Goal: Register for event/course

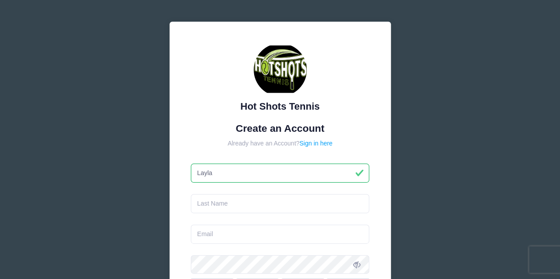
type input "Layla"
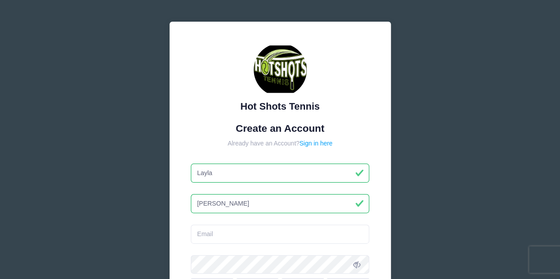
type input "[PERSON_NAME]"
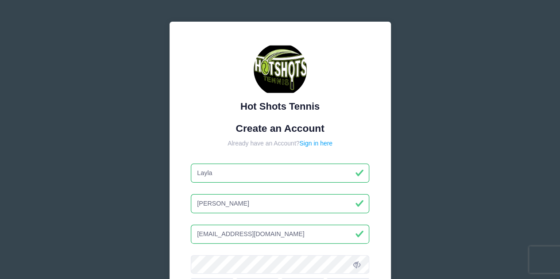
type input "[EMAIL_ADDRESS][DOMAIN_NAME]"
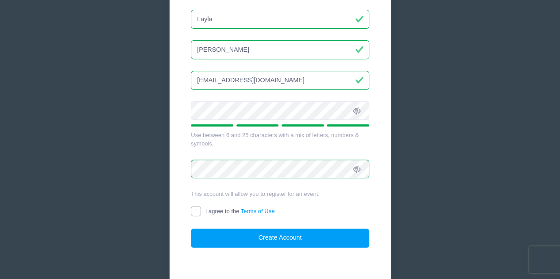
scroll to position [177, 0]
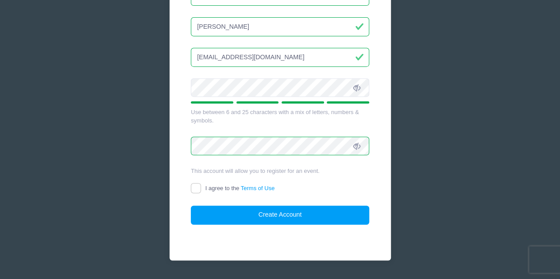
click at [201, 186] on label "I agree to the Terms of Use" at bounding box center [233, 188] width 84 height 9
click at [201, 186] on input "I agree to the Terms of Use" at bounding box center [196, 188] width 10 height 10
checkbox input "true"
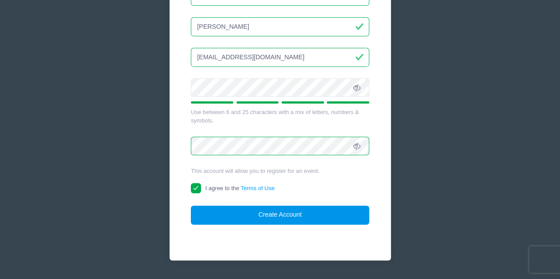
click at [258, 215] on button "Create Account" at bounding box center [280, 215] width 178 height 19
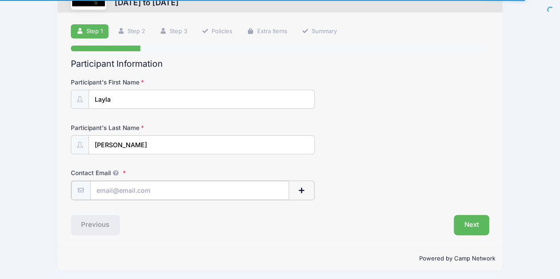
click at [136, 192] on input "Contact Email" at bounding box center [189, 190] width 199 height 19
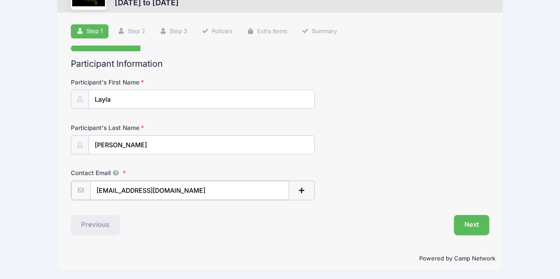
type input "[EMAIL_ADDRESS][DOMAIN_NAME]"
click at [469, 225] on button "Next" at bounding box center [472, 224] width 36 height 20
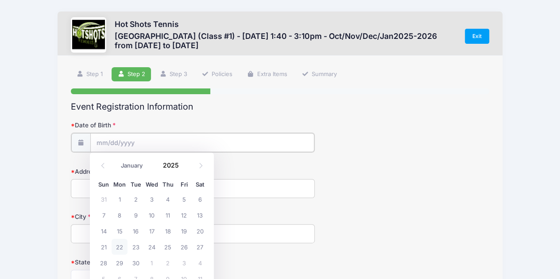
click at [147, 143] on input "Date of Birth" at bounding box center [202, 142] width 224 height 19
click at [131, 164] on select "January February March April May June July August September October November De…" at bounding box center [135, 166] width 39 height 12
select select "9"
click at [116, 160] on select "January February March April May June July August September October November De…" at bounding box center [135, 166] width 39 height 12
click at [171, 167] on input "2025" at bounding box center [173, 165] width 29 height 13
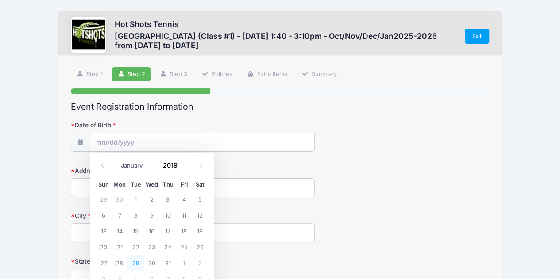
type input "2019"
click at [130, 257] on span "29" at bounding box center [136, 263] width 16 height 16
type input "10/29/2019"
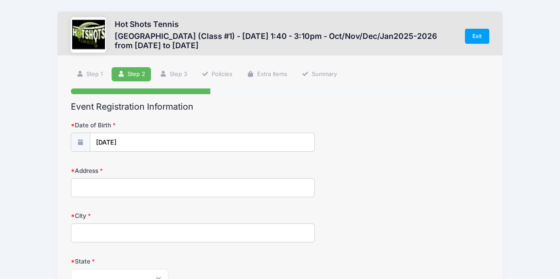
click at [113, 188] on input "Address" at bounding box center [193, 187] width 244 height 19
type input "12481 Osprey Ln Unit 1"
type input "Playa Vista"
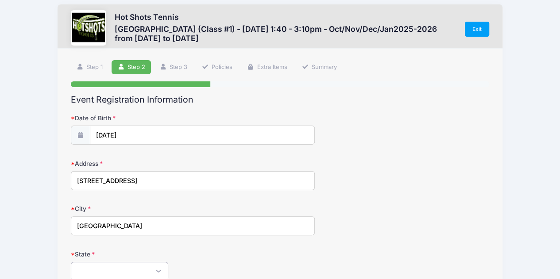
select select "CA"
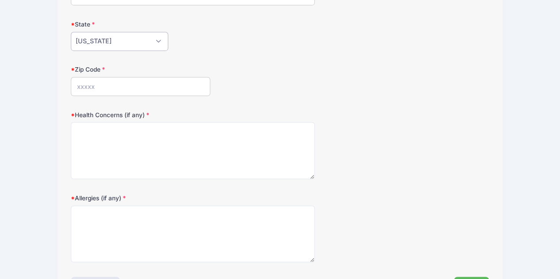
scroll to position [243, 0]
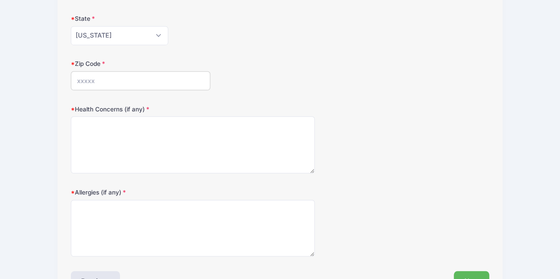
click at [139, 82] on input "Zip Code" at bounding box center [140, 80] width 139 height 19
type input "90094"
type textarea "None"
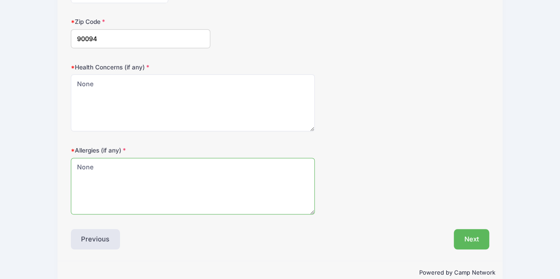
scroll to position [299, 0]
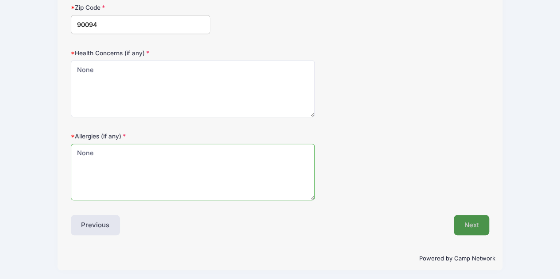
type textarea "None"
click at [475, 229] on button "Next" at bounding box center [472, 225] width 36 height 20
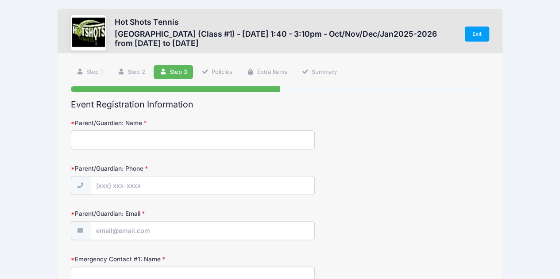
scroll to position [0, 0]
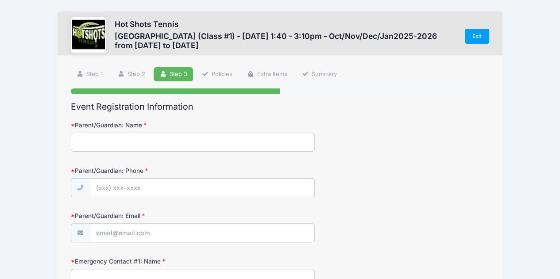
click at [151, 144] on input "Parent/Guardian: Name" at bounding box center [193, 142] width 244 height 19
type input "Linda Hashemi"
type input "(314) 606-9820"
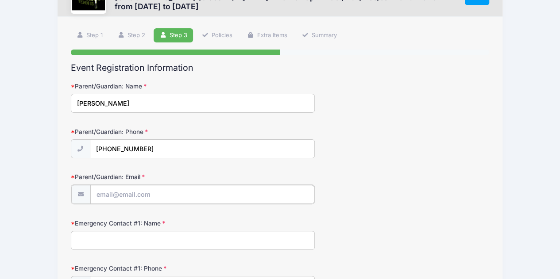
scroll to position [59, 0]
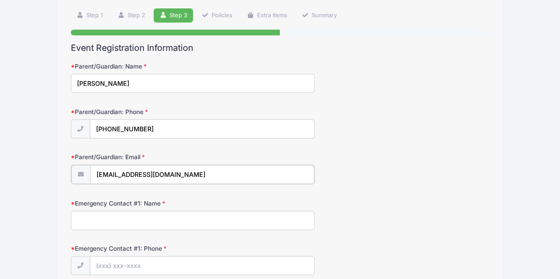
type input "[EMAIL_ADDRESS][DOMAIN_NAME]"
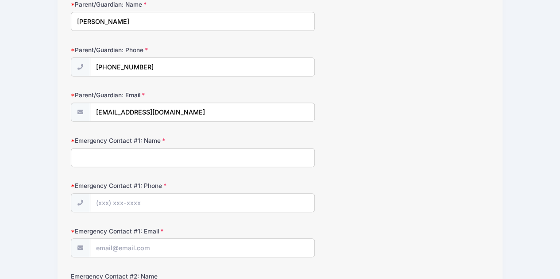
scroll to position [118, 0]
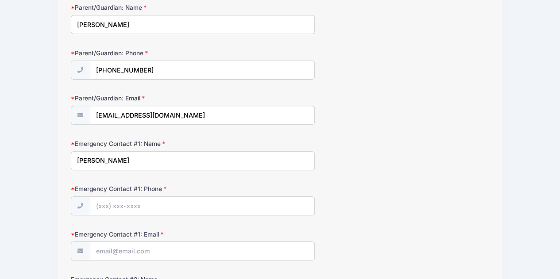
type input "Linda Hashemi"
type input "(314) 606-9820"
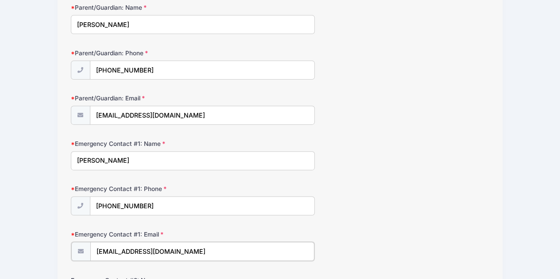
type input "[EMAIL_ADDRESS][DOMAIN_NAME]"
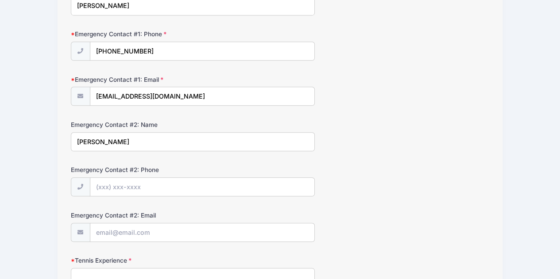
type input "Ryan Hashemi"
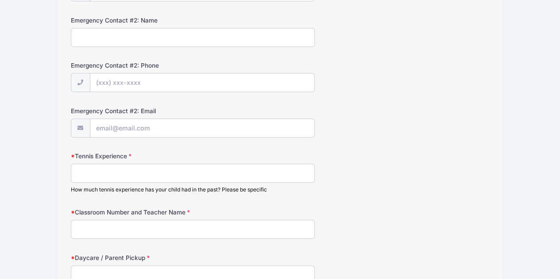
scroll to position [391, 0]
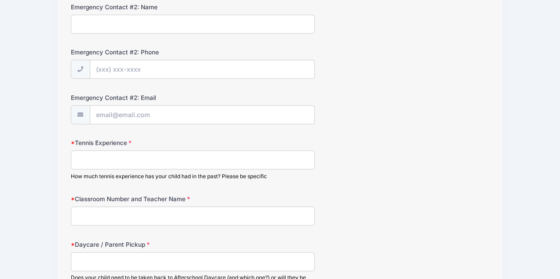
click at [242, 155] on input "Tennis Experience" at bounding box center [193, 160] width 244 height 19
type input "None"
type input "R"
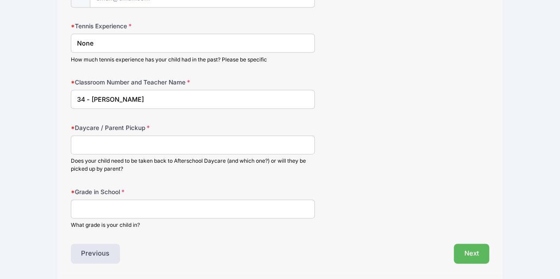
scroll to position [509, 0]
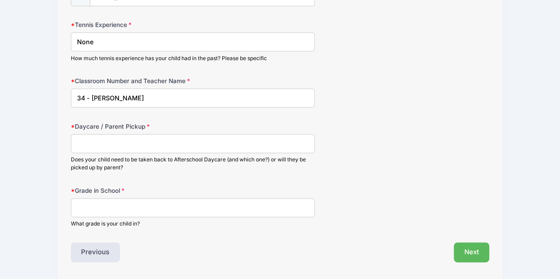
type input "34 - Liu"
click at [133, 146] on input "Daycare / Parent Pickup" at bounding box center [193, 143] width 244 height 19
type input "A"
type input "G1"
click at [101, 201] on input "Grade in School" at bounding box center [193, 207] width 244 height 19
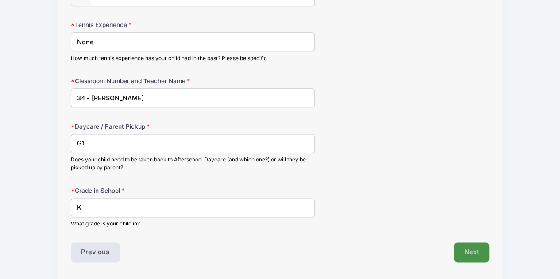
type input "K"
click at [485, 250] on button "Next" at bounding box center [472, 253] width 36 height 20
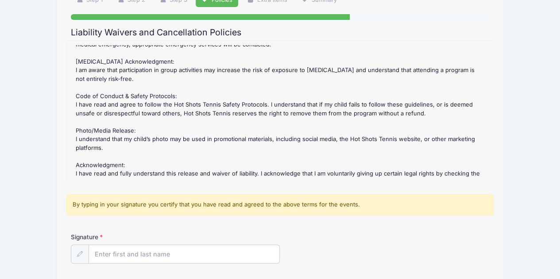
scroll to position [118, 0]
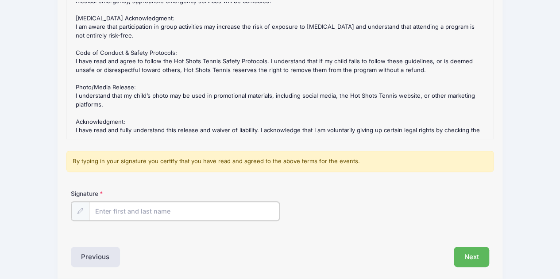
click at [118, 209] on input "Signature" at bounding box center [184, 211] width 191 height 19
type input "Linda Hashemi"
click at [350, 182] on form "Broadway Elementary (Class #1) - Tuesday 1:40 - 3:10pm - Oct/Nov/Dec/Jan2025-20…" at bounding box center [280, 116] width 419 height 238
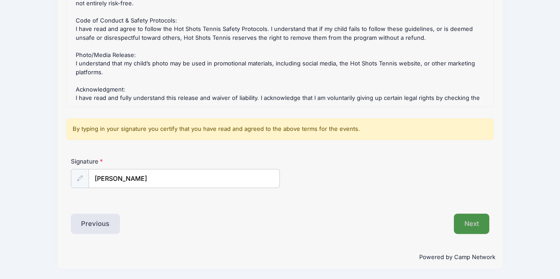
click at [472, 224] on button "Next" at bounding box center [472, 224] width 36 height 20
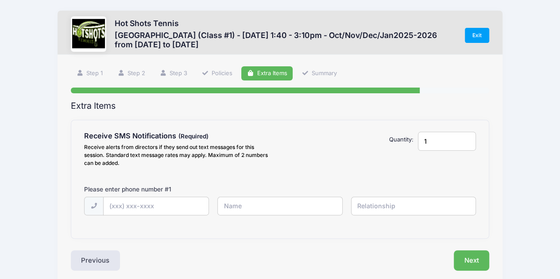
scroll to position [0, 0]
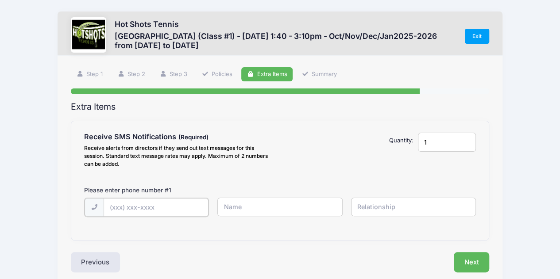
click at [146, 206] on input "text" at bounding box center [156, 207] width 105 height 19
type input "(314) 606-9820"
drag, startPoint x: 476, startPoint y: 264, endPoint x: 488, endPoint y: 225, distance: 41.2
click at [476, 264] on button "Next" at bounding box center [472, 262] width 36 height 20
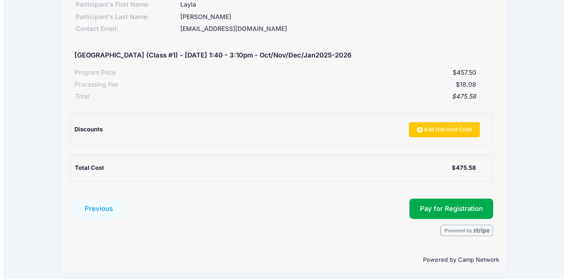
scroll to position [139, 0]
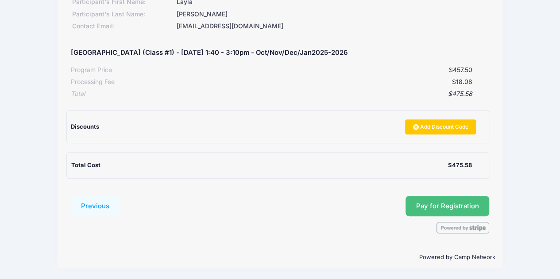
click at [420, 199] on button "Pay for Registration" at bounding box center [448, 206] width 84 height 20
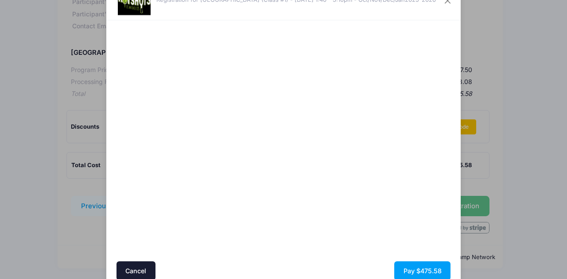
scroll to position [75, 0]
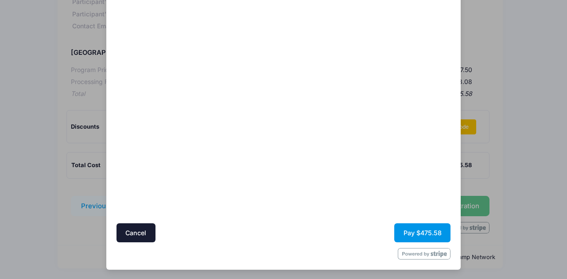
click at [409, 231] on button "Pay $475.58" at bounding box center [422, 233] width 56 height 19
